Goal: Information Seeking & Learning: Learn about a topic

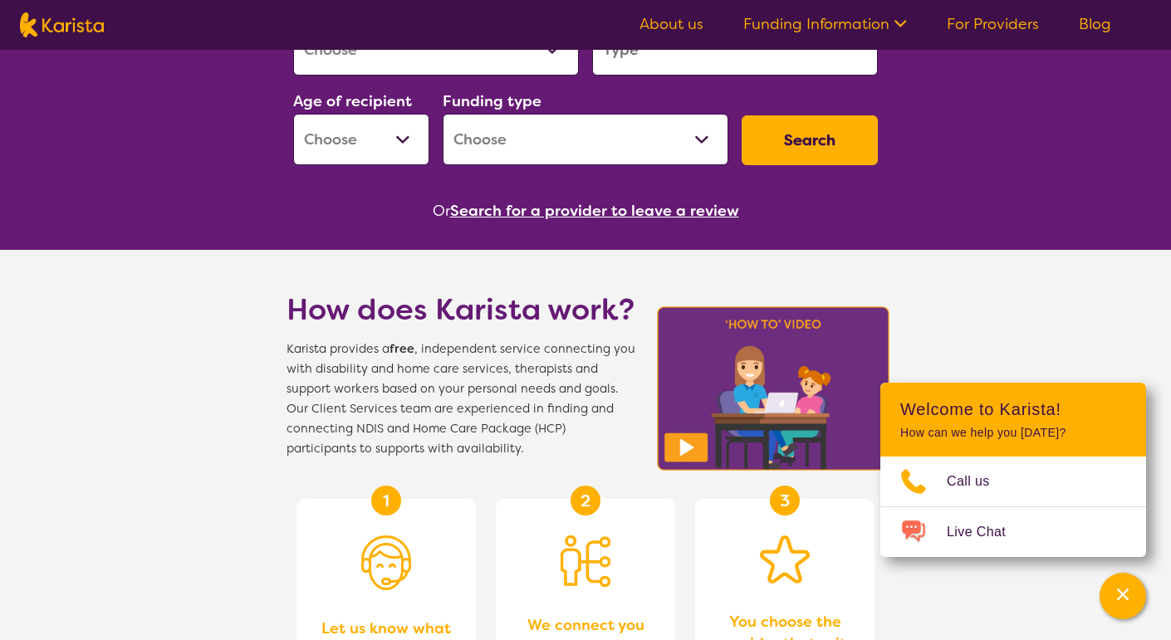
scroll to position [314, 0]
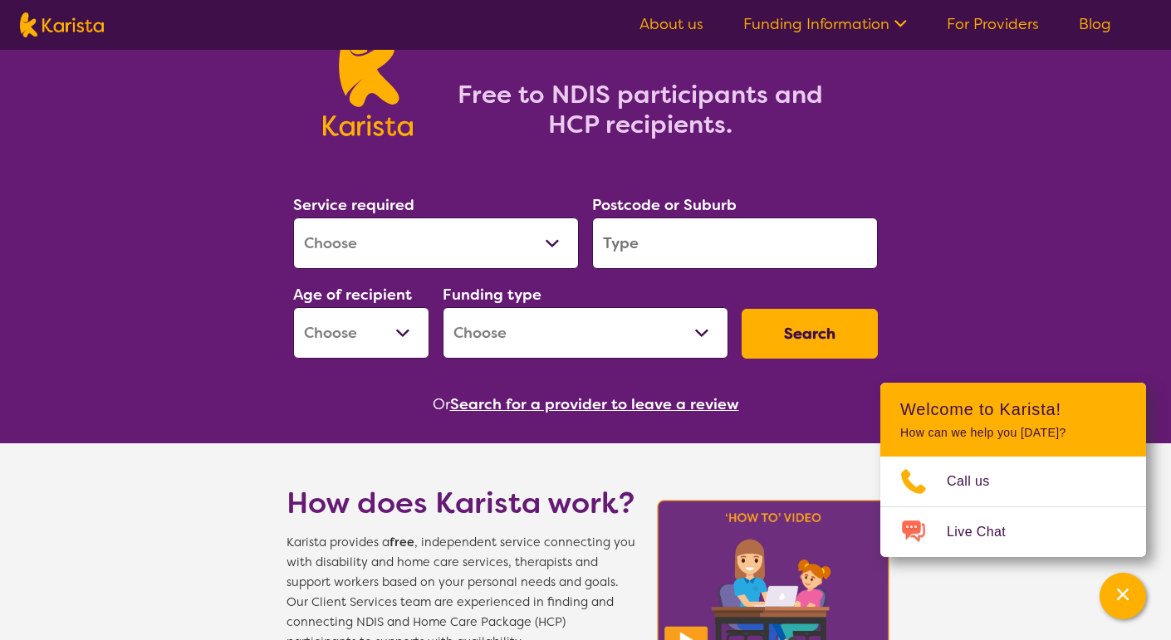
scroll to position [116, 0]
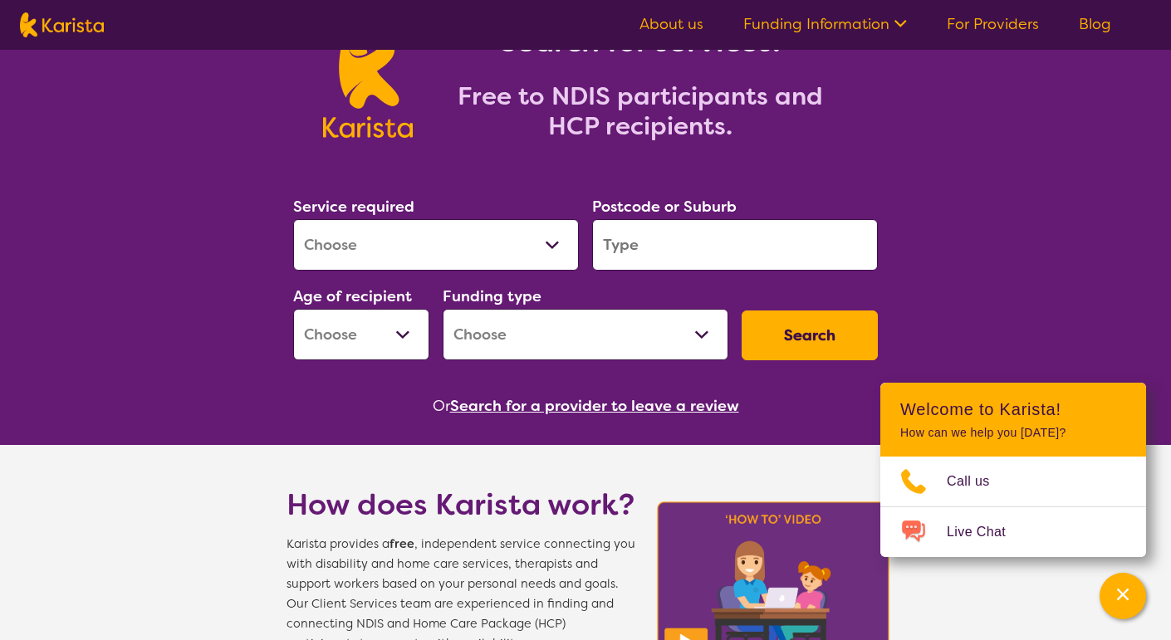
click at [543, 246] on select "Allied Health Assistant Assessment ([MEDICAL_DATA] or [MEDICAL_DATA]) Behaviour…" at bounding box center [436, 244] width 286 height 51
click at [617, 233] on input "search" at bounding box center [735, 244] width 286 height 51
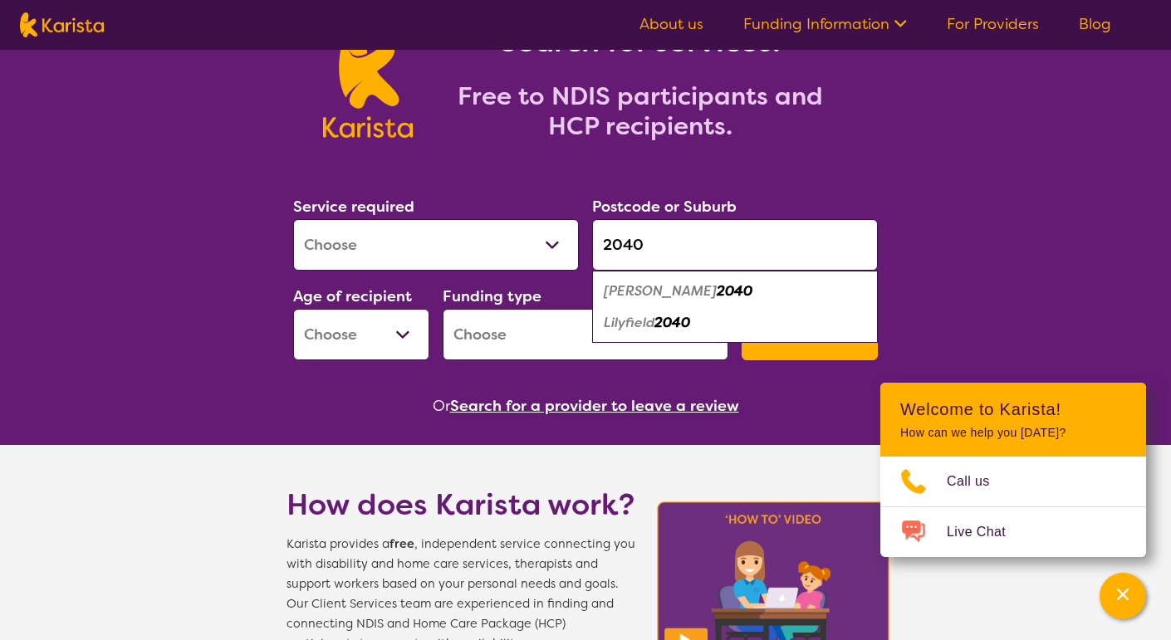
type input "2040"
click at [722, 280] on div "Leichhardt 2040" at bounding box center [734, 292] width 269 height 32
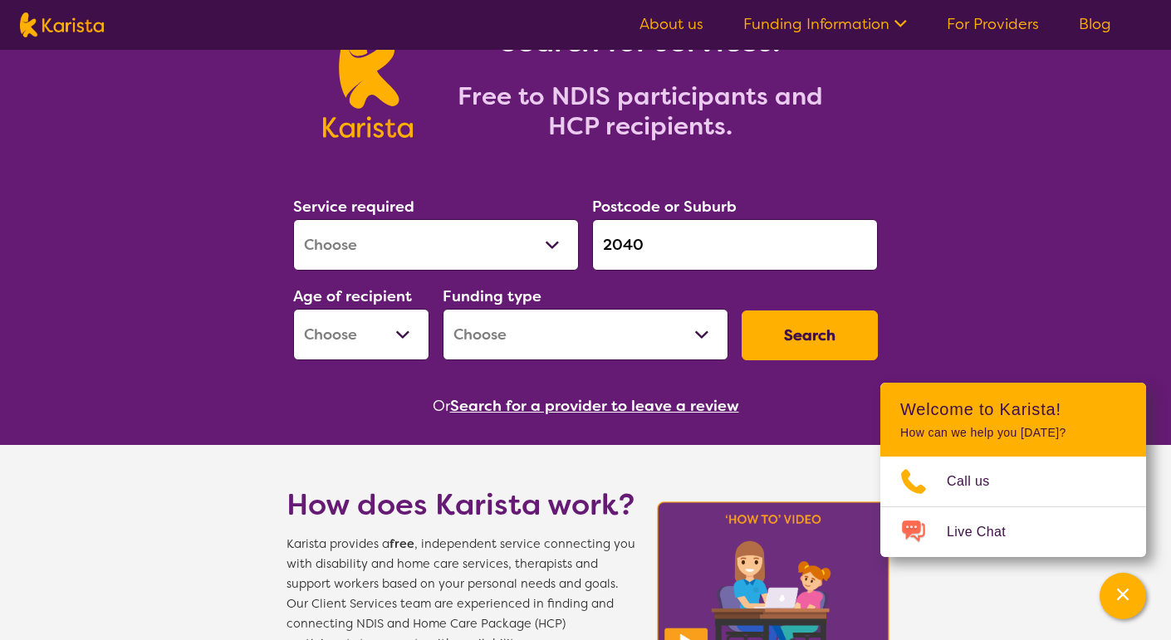
click at [407, 252] on select "Allied Health Assistant Assessment ([MEDICAL_DATA] or [MEDICAL_DATA]) Behaviour…" at bounding box center [436, 244] width 286 height 51
click at [478, 238] on select "Allied Health Assistant Assessment ([MEDICAL_DATA] or [MEDICAL_DATA]) Behaviour…" at bounding box center [436, 244] width 286 height 51
select select "Physiotherapy"
click at [293, 219] on select "Allied Health Assistant Assessment ([MEDICAL_DATA] or [MEDICAL_DATA]) Behaviour…" at bounding box center [436, 244] width 286 height 51
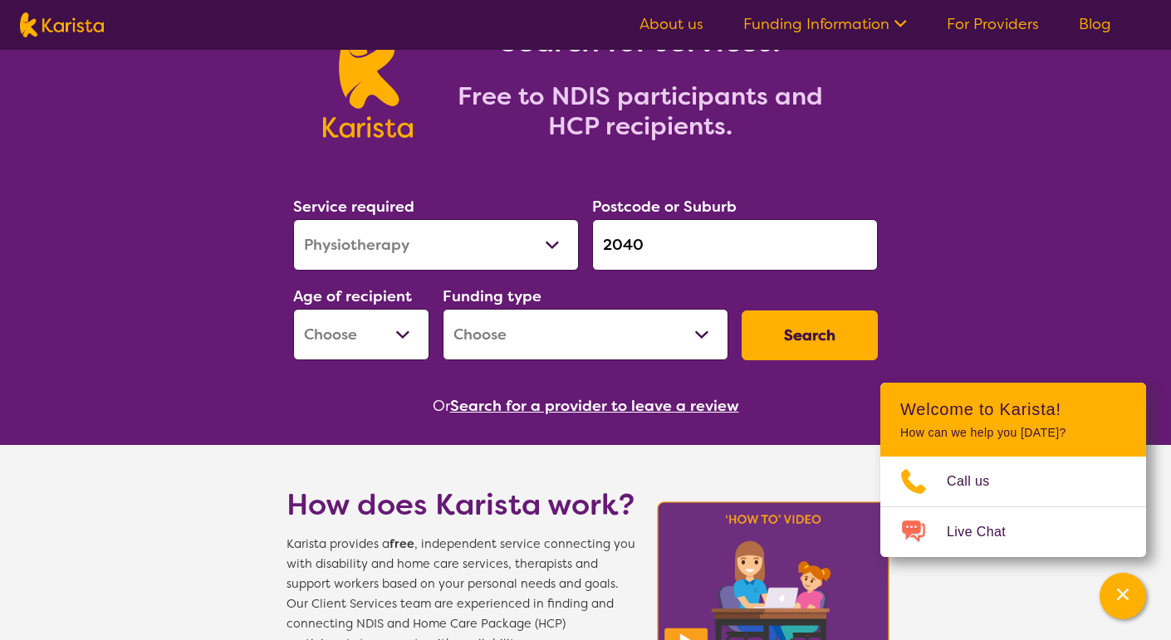
click at [393, 333] on select "Early Childhood - 0 to 9 Child - 10 to 11 Adolescent - 12 to 17 Adult - 18 to 6…" at bounding box center [361, 334] width 136 height 51
select select "AD"
click at [293, 309] on select "Early Childhood - 0 to 9 Child - 10 to 11 Adolescent - 12 to 17 Adult - 18 to 6…" at bounding box center [361, 334] width 136 height 51
click at [624, 334] on select "Home Care Package (HCP) National Disability Insurance Scheme (NDIS) I don't know" at bounding box center [586, 334] width 286 height 51
select select "NDIS"
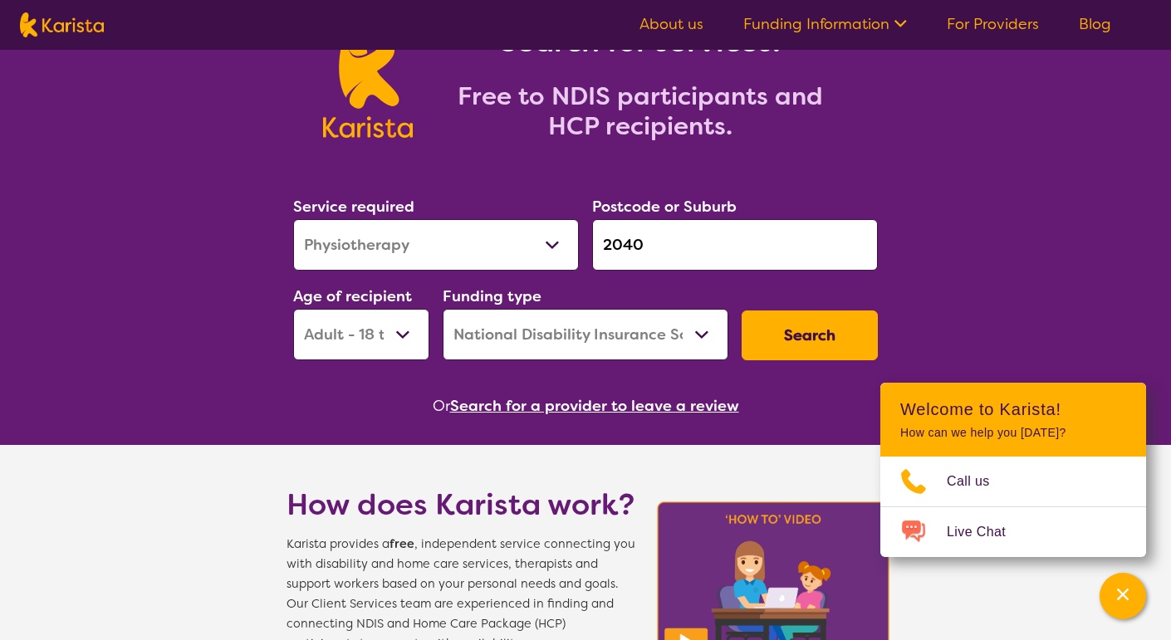
click at [443, 309] on select "Home Care Package (HCP) National Disability Insurance Scheme (NDIS) I don't know" at bounding box center [586, 334] width 286 height 51
click at [828, 311] on button "Search" at bounding box center [810, 336] width 136 height 50
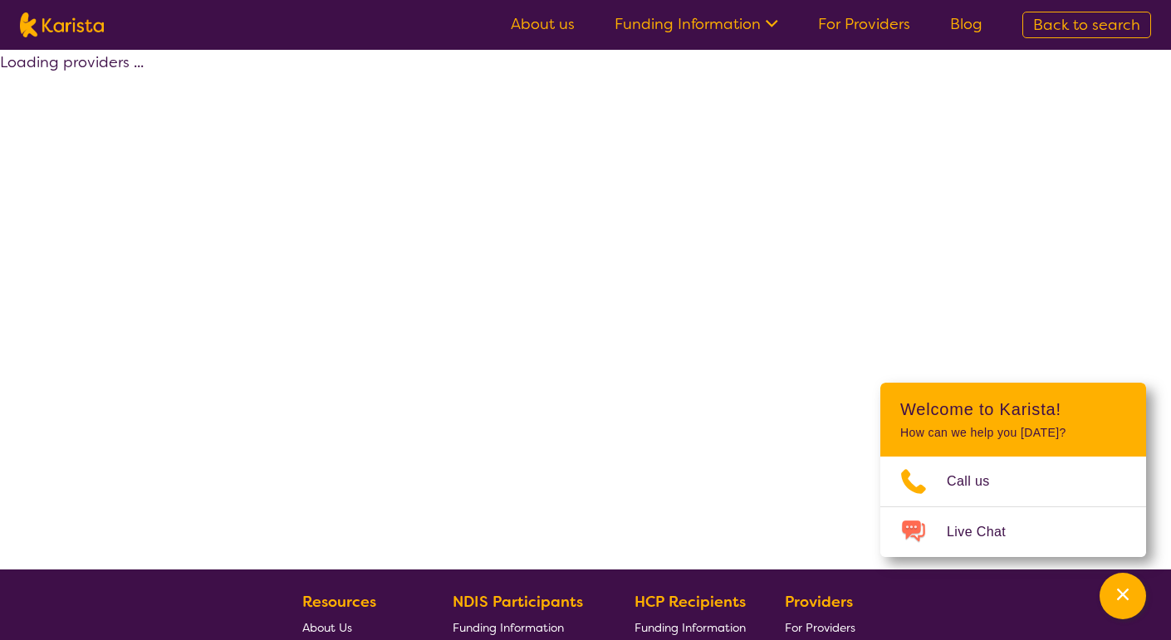
select select "by_score"
